Goal: Task Accomplishment & Management: Manage account settings

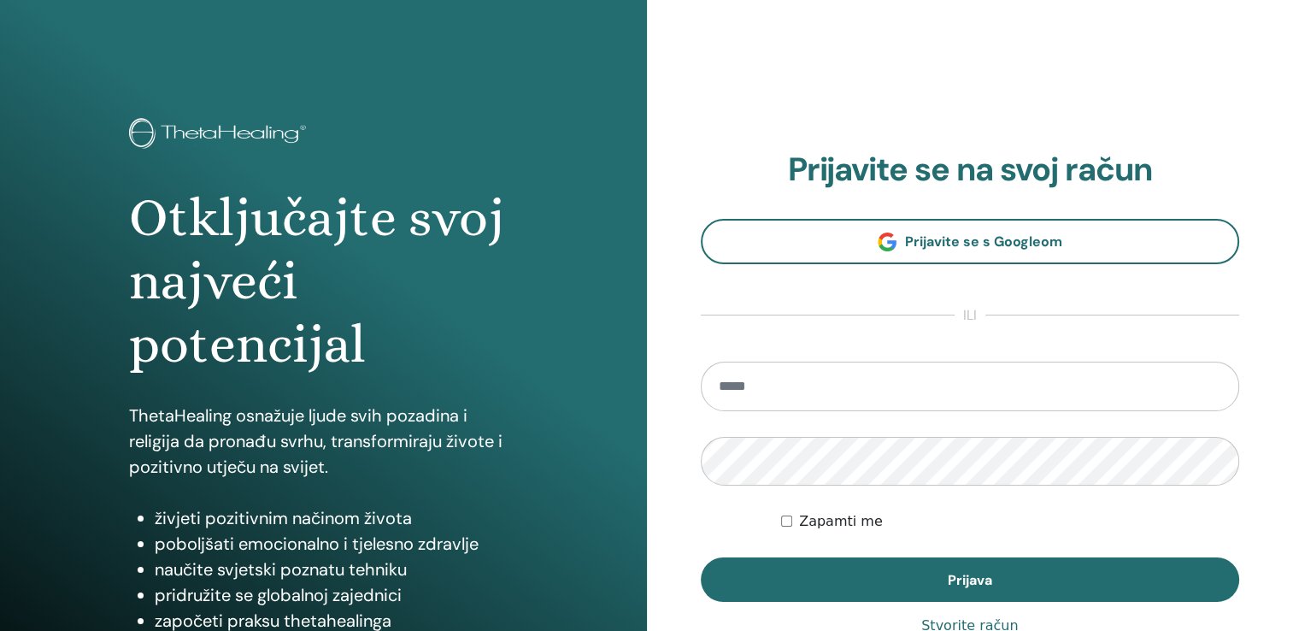
click at [826, 386] on input "email" at bounding box center [970, 386] width 539 height 50
click at [827, 384] on input "email" at bounding box center [970, 386] width 539 height 50
click at [1065, 383] on input "email" at bounding box center [970, 386] width 539 height 50
type input "**********"
click at [633, 426] on div "Otključajte svoj najveći potencijal ThetaHealing osnažuje ljude svih pozadina i…" at bounding box center [646, 410] width 1293 height 820
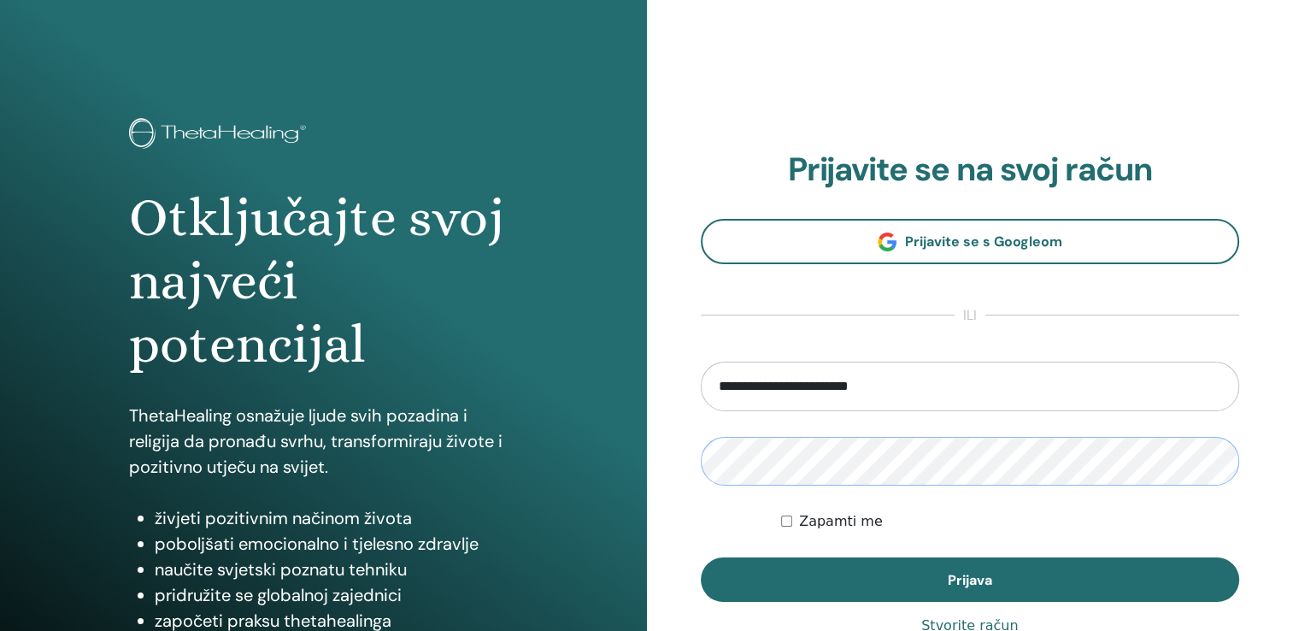
click at [701, 557] on button "Prijava" at bounding box center [970, 579] width 539 height 44
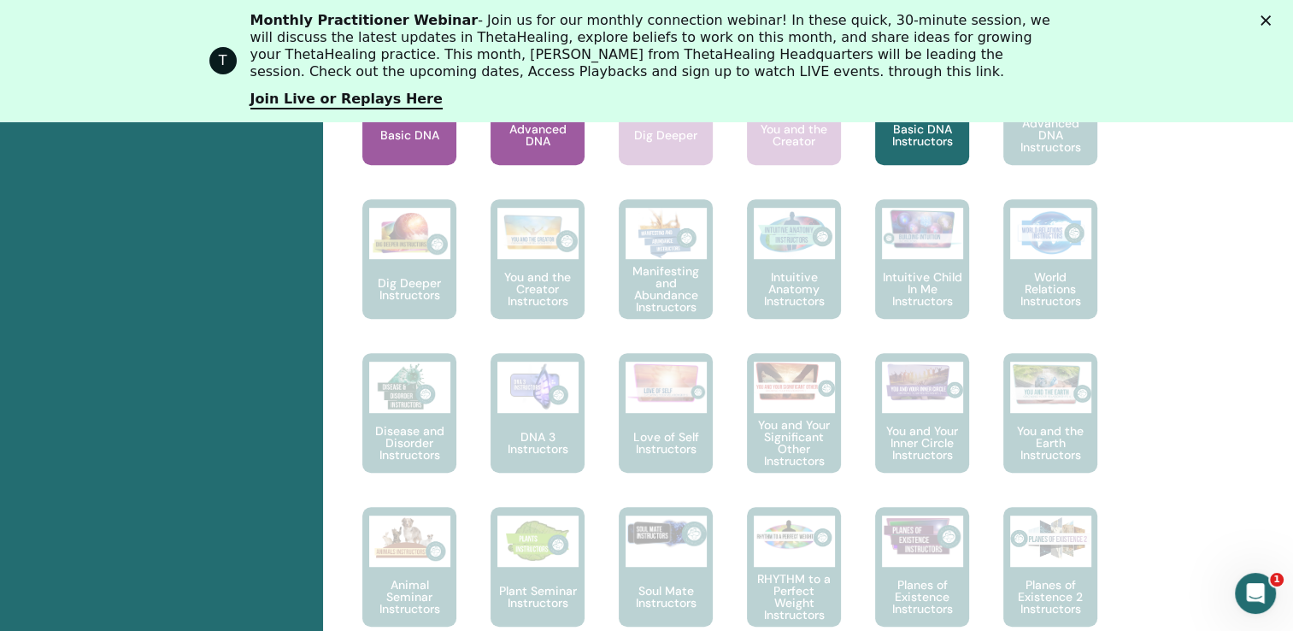
scroll to position [728, 0]
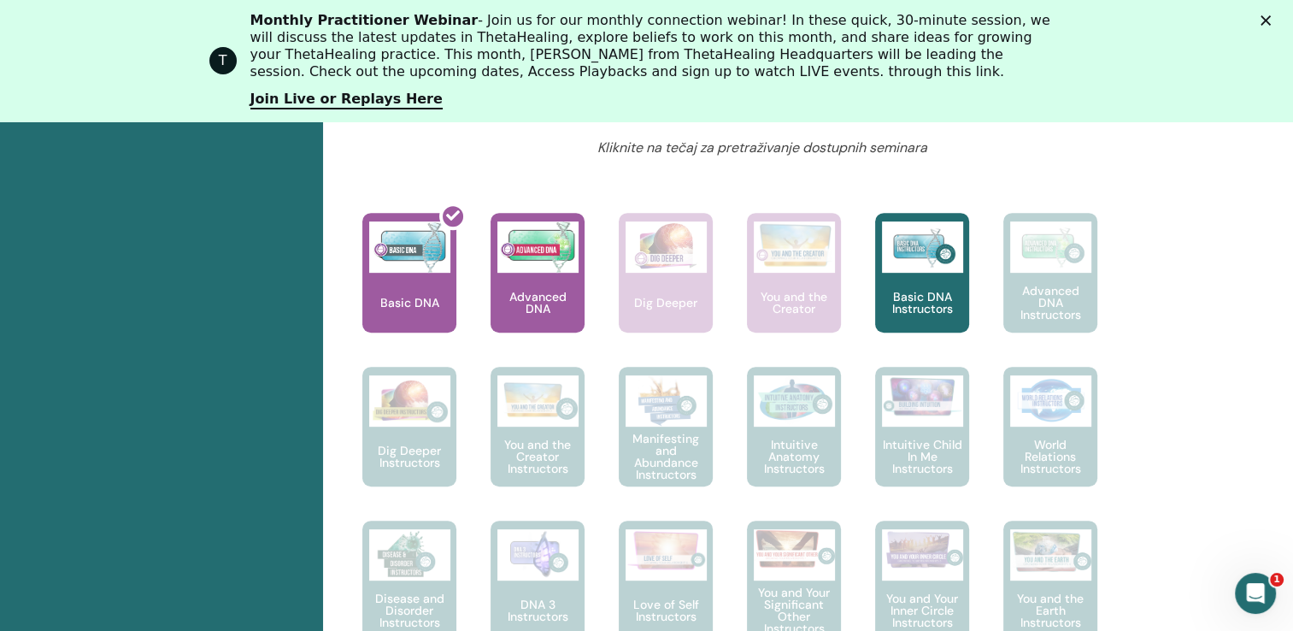
click at [1270, 17] on polygon "Zatvori" at bounding box center [1265, 20] width 10 height 10
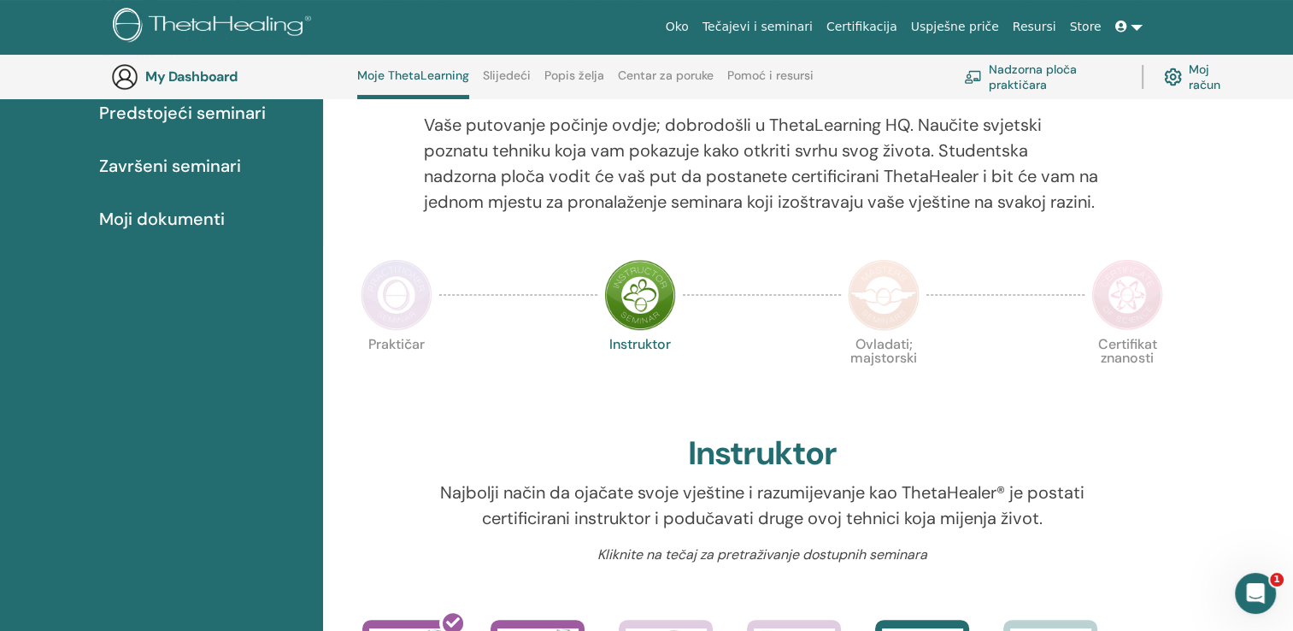
scroll to position [0, 0]
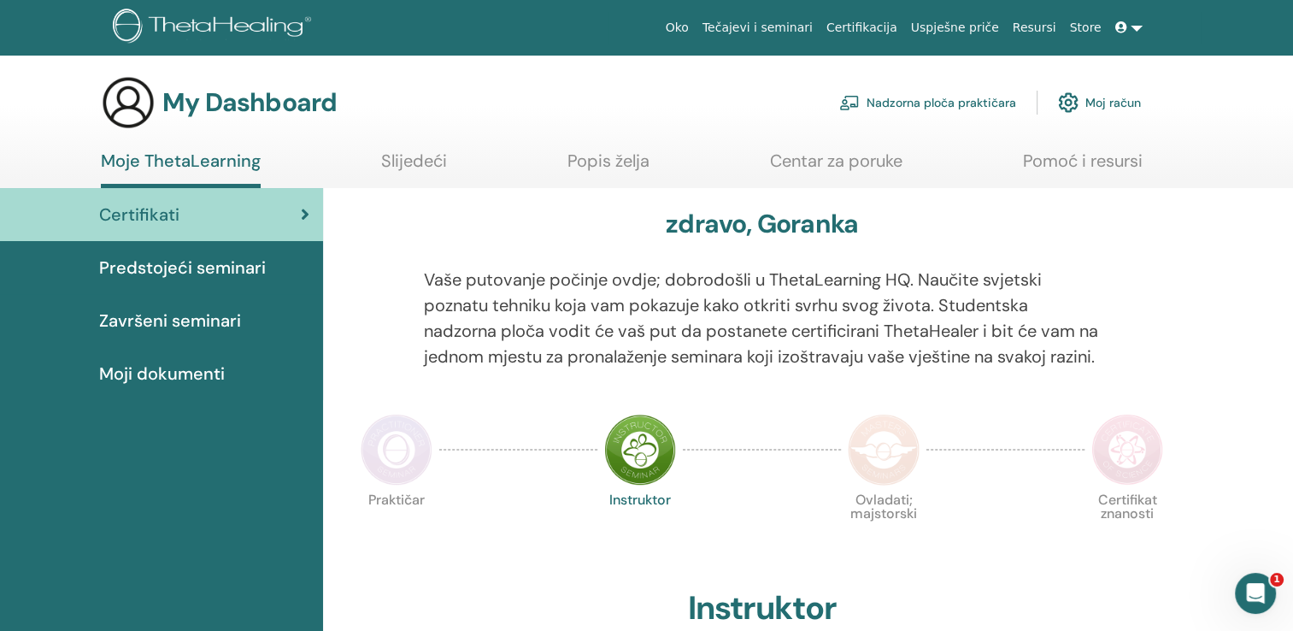
click at [187, 219] on div "Certifikati" at bounding box center [162, 215] width 296 height 26
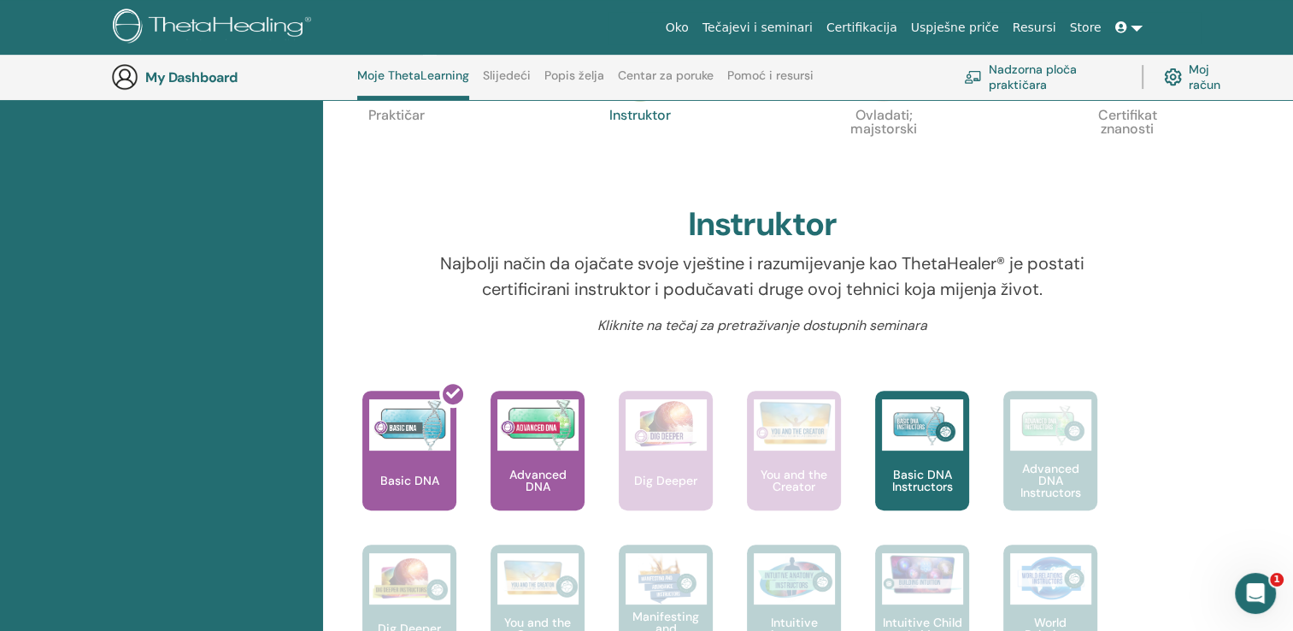
scroll to position [472, 0]
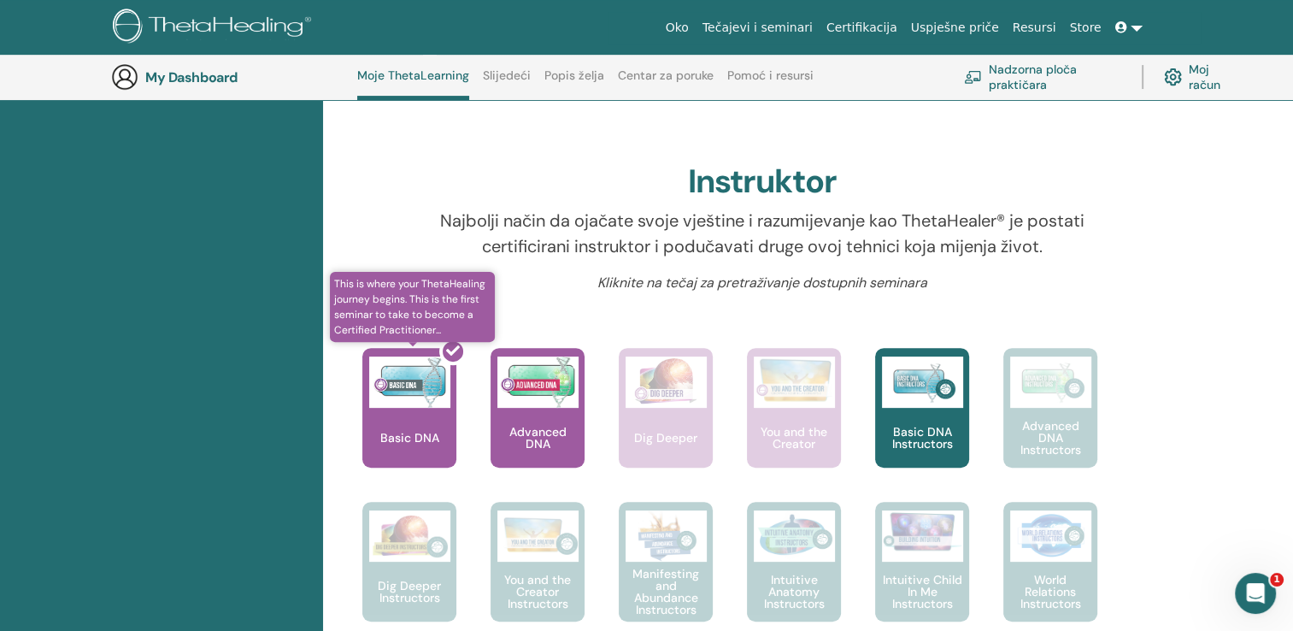
click at [420, 453] on div at bounding box center [420, 414] width 94 height 154
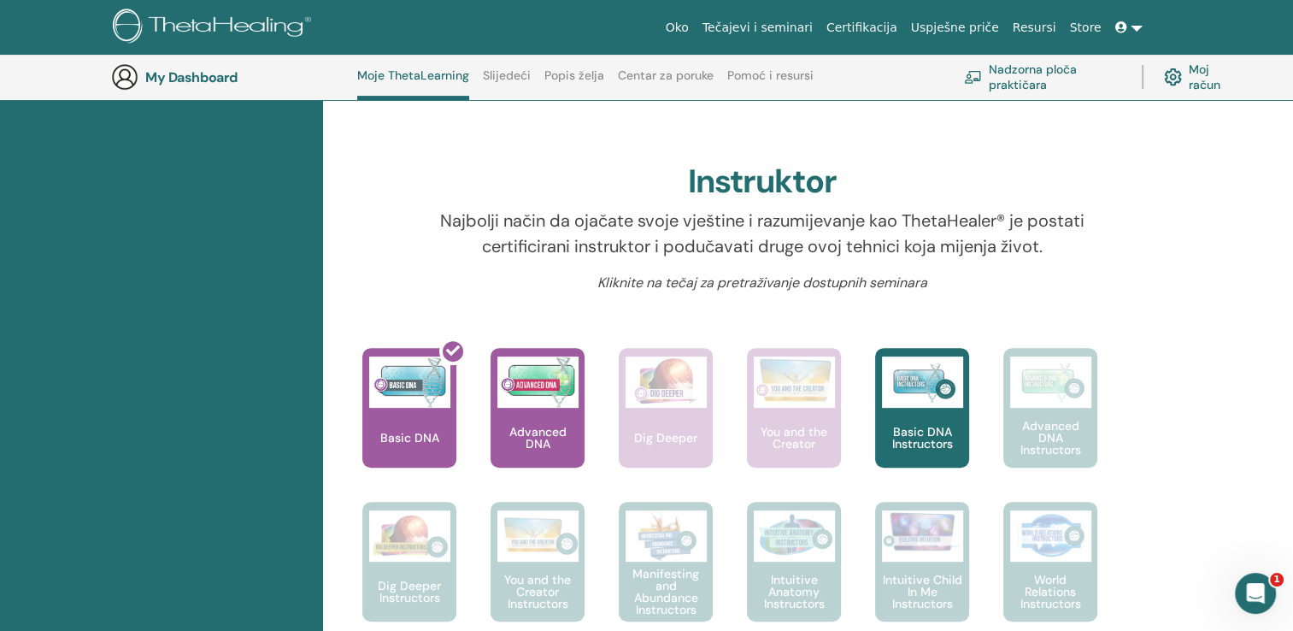
click at [1129, 26] on span at bounding box center [1122, 28] width 15 height 14
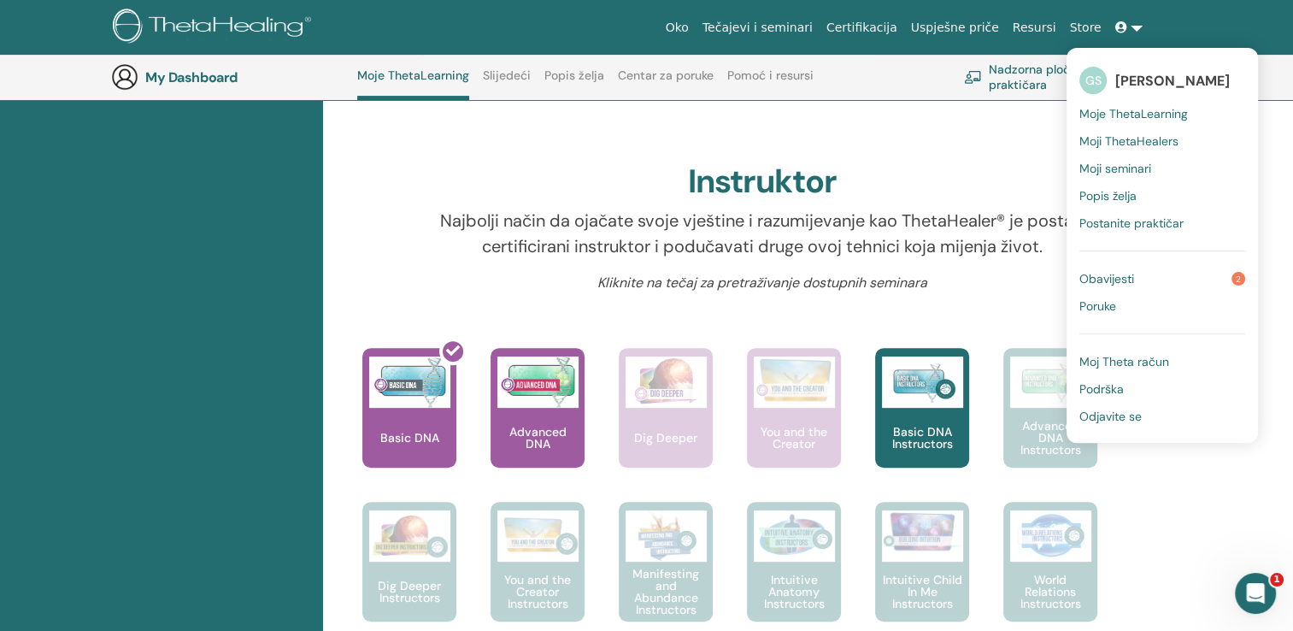
click at [1134, 274] on span "Obavijesti" at bounding box center [1106, 278] width 55 height 15
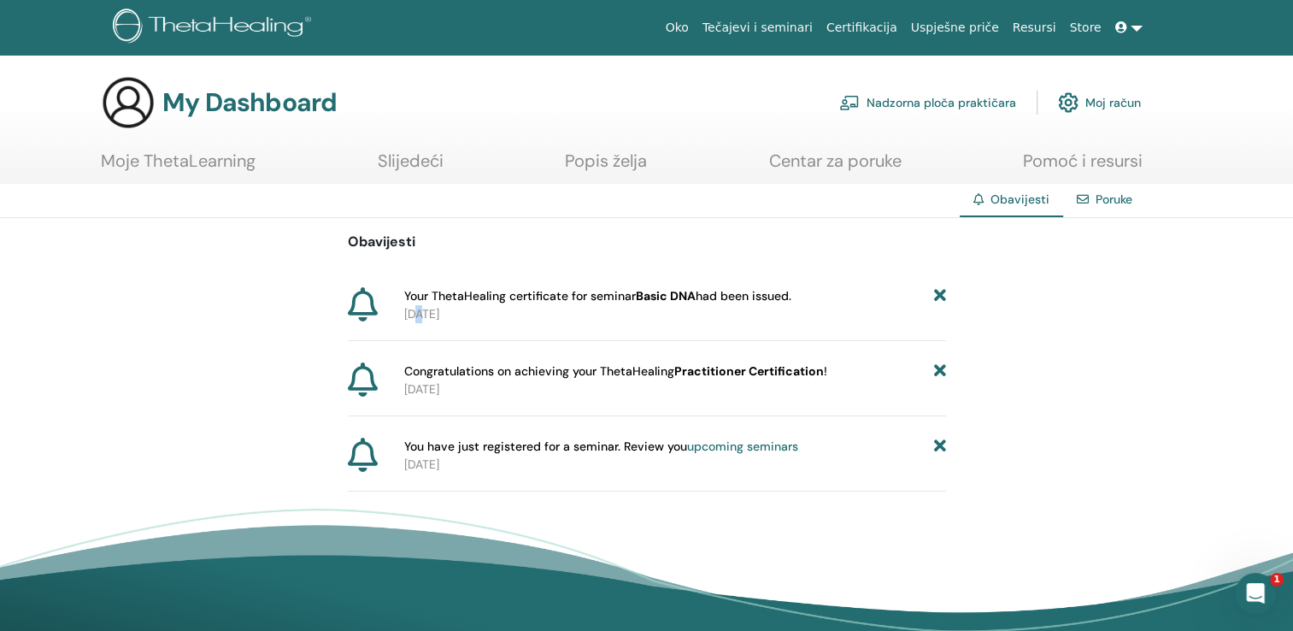
drag, startPoint x: 428, startPoint y: 313, endPoint x: 420, endPoint y: 308, distance: 8.8
click at [420, 308] on p "[DATE]" at bounding box center [675, 314] width 542 height 18
drag, startPoint x: 420, startPoint y: 308, endPoint x: 560, endPoint y: 297, distance: 140.6
click at [560, 297] on span "Your ThetaHealing certificate for seminar Basic DNA had been issued." at bounding box center [597, 296] width 387 height 18
click at [881, 32] on link "Certifikacija" at bounding box center [861, 28] width 85 height 32
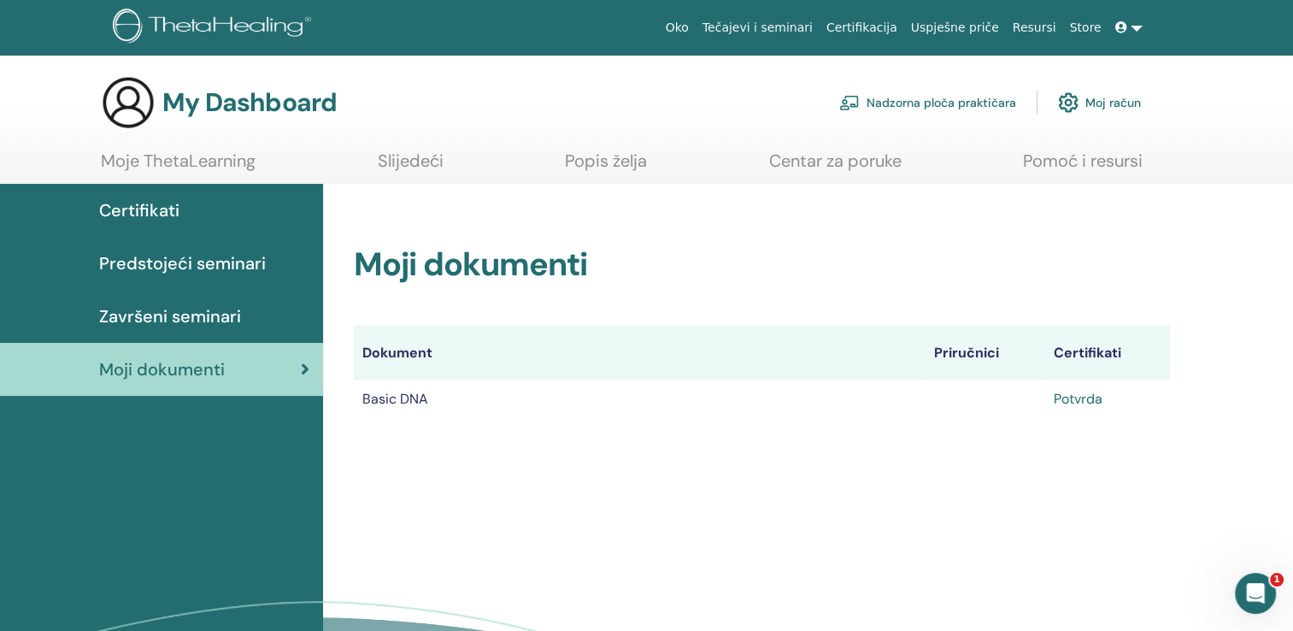
click at [1073, 397] on link "Potvrda" at bounding box center [1077, 399] width 49 height 18
